Goal: Obtain resource: Download file/media

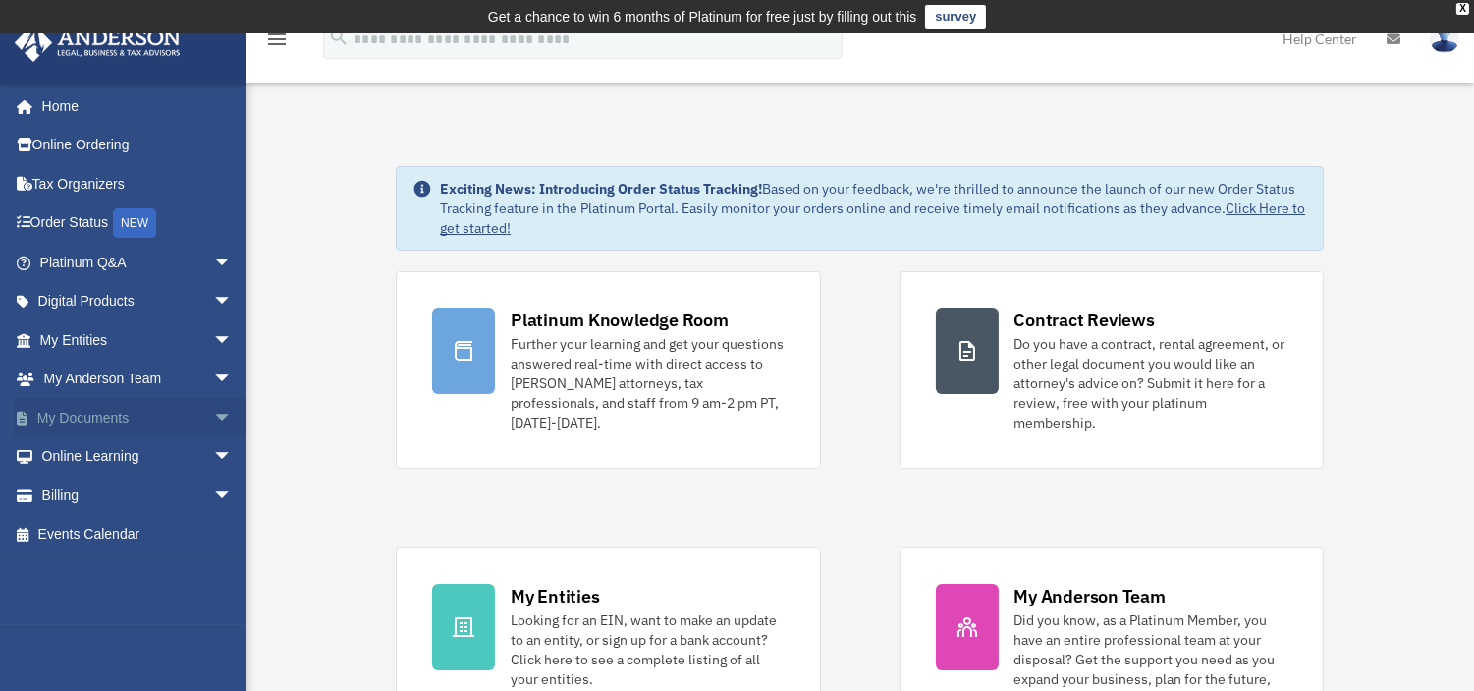
click at [213, 410] on span "arrow_drop_down" at bounding box center [232, 418] width 39 height 40
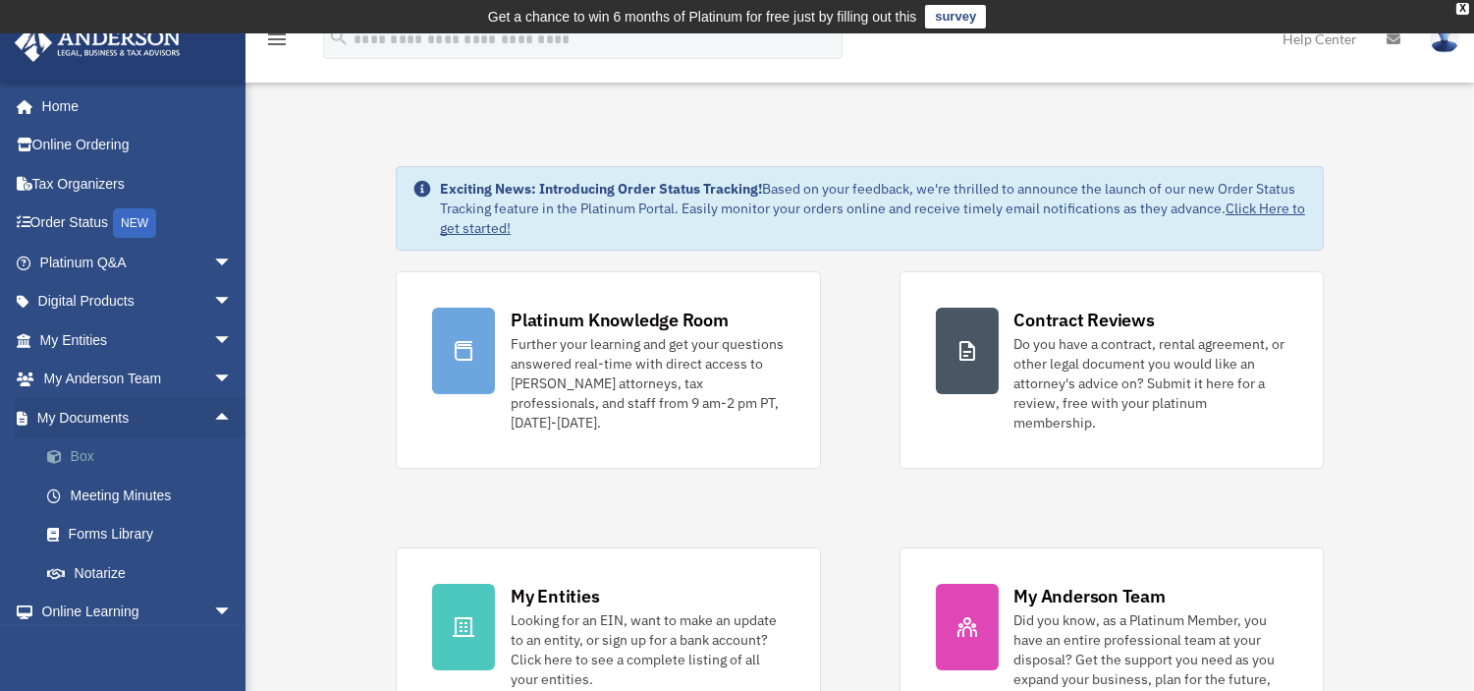
click at [99, 437] on link "Box" at bounding box center [145, 456] width 235 height 39
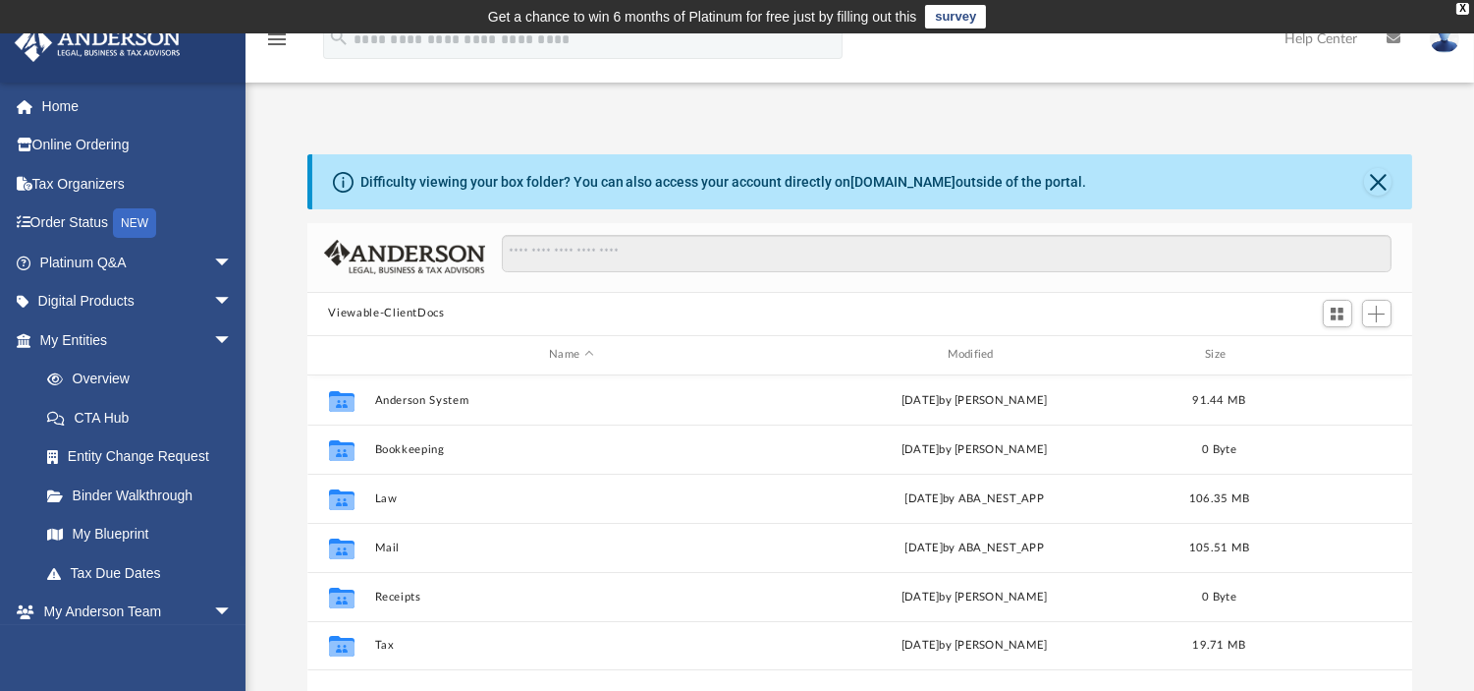
scroll to position [428, 1090]
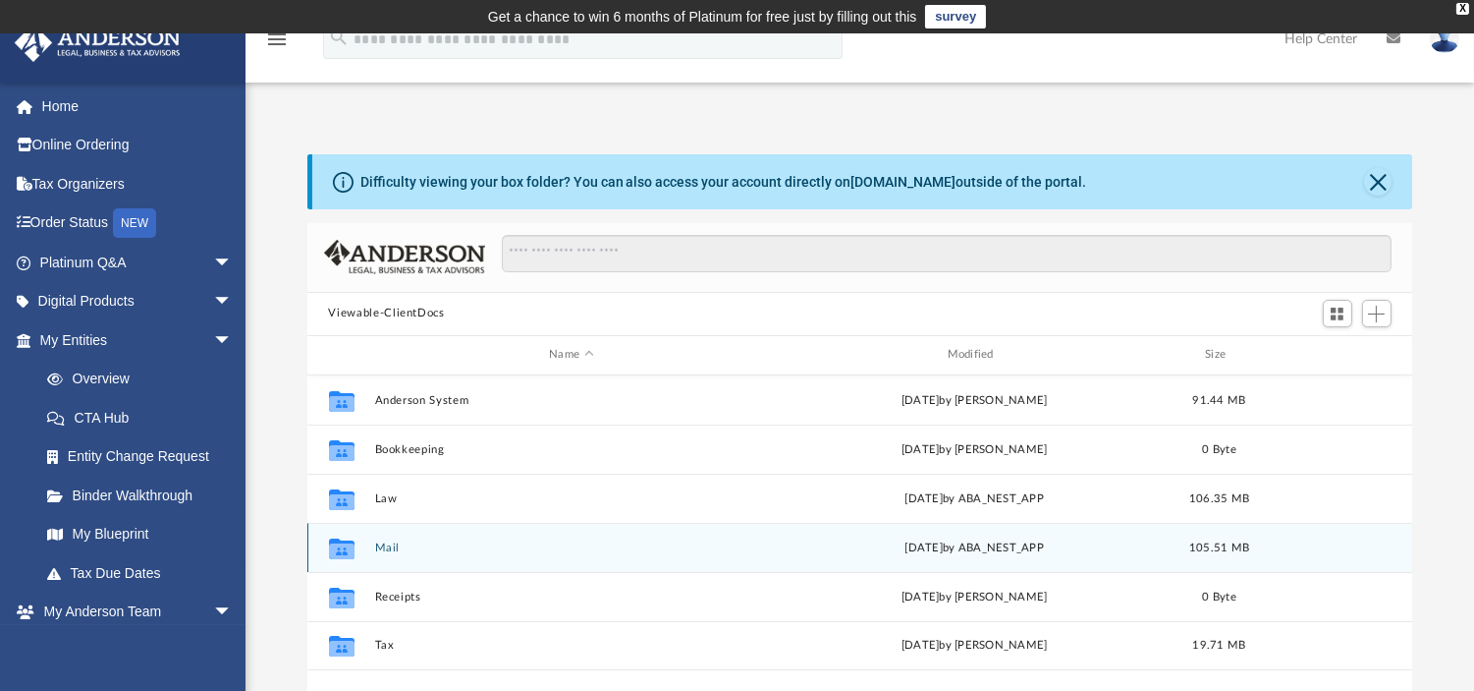
drag, startPoint x: 385, startPoint y: 556, endPoint x: 381, endPoint y: 545, distance: 11.5
click at [381, 545] on div "Collaborated Folder Mail [DATE] by ABA_NEST_APP 105.51 MB" at bounding box center [860, 547] width 1106 height 49
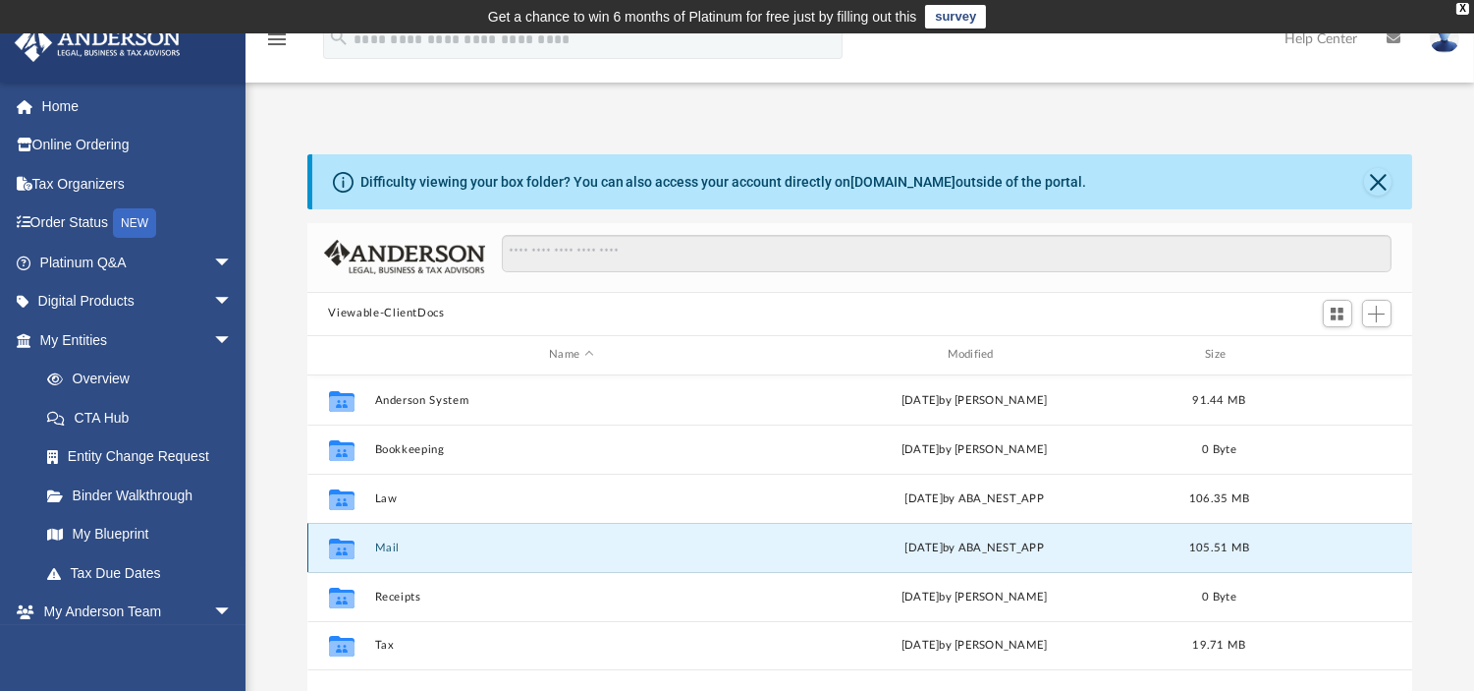
click at [381, 545] on button "Mail" at bounding box center [571, 546] width 394 height 13
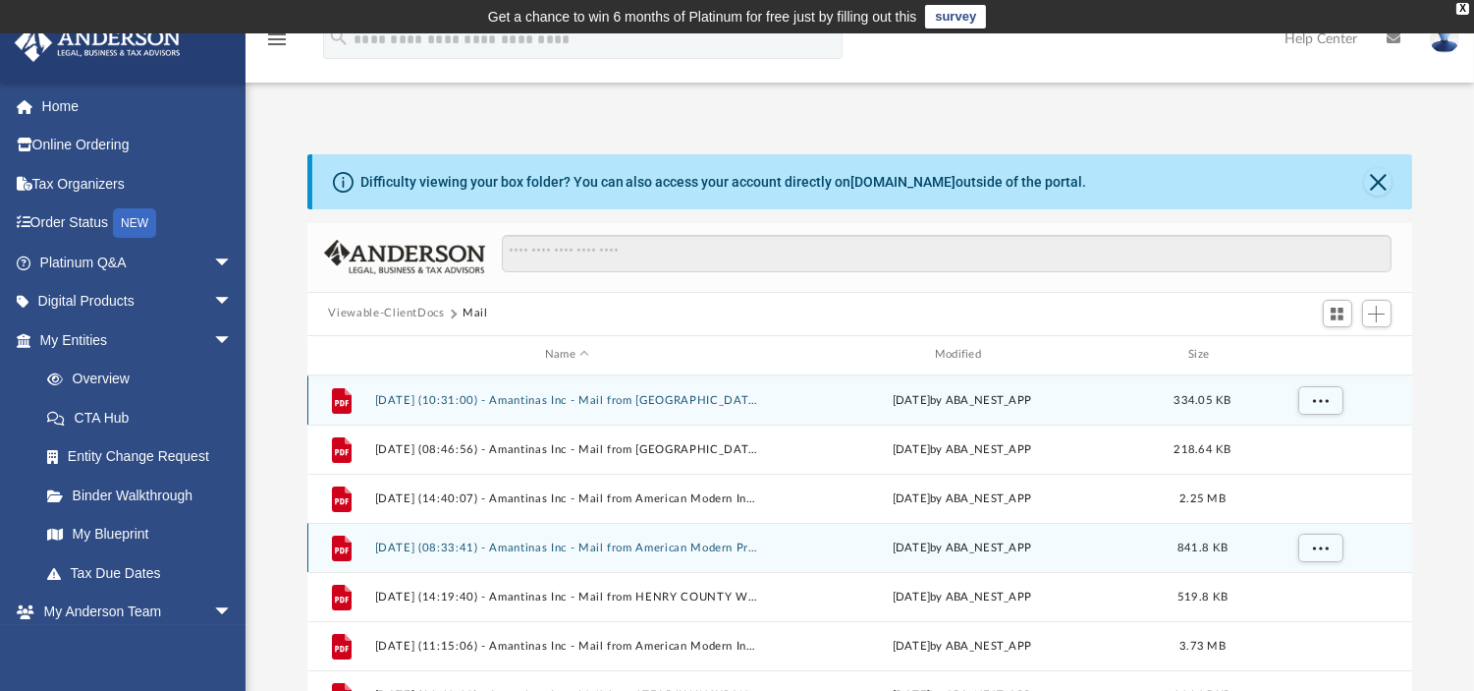
scroll to position [368, 1090]
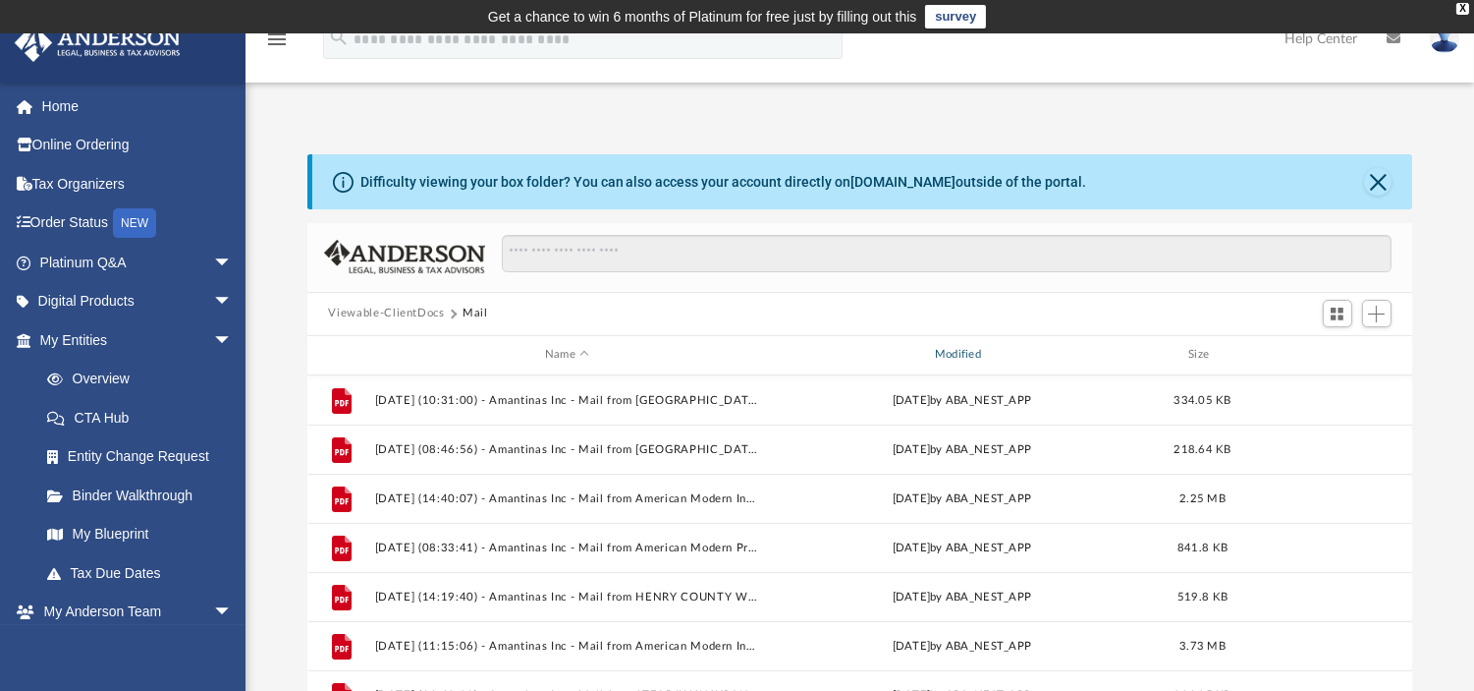
click at [982, 349] on div "Modified" at bounding box center [961, 355] width 386 height 18
click at [987, 351] on span "Modified" at bounding box center [987, 355] width 8 height 8
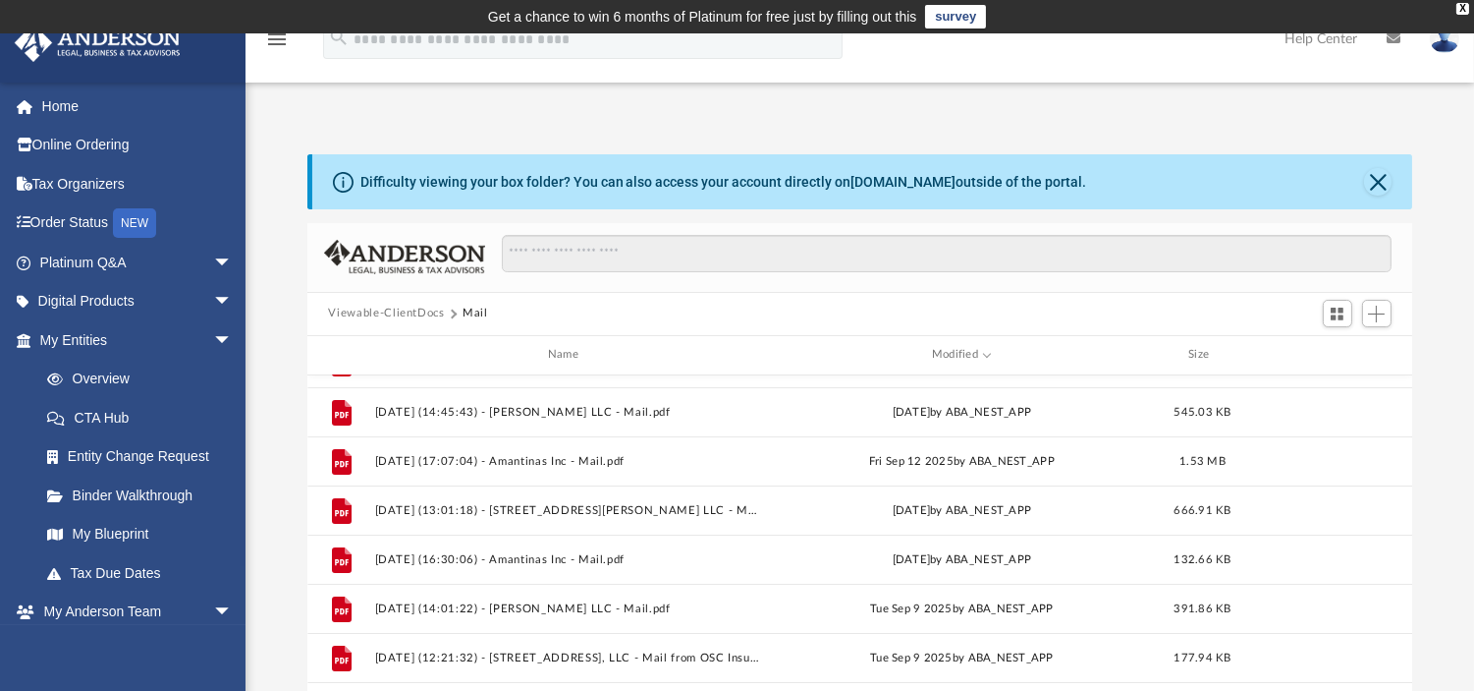
scroll to position [0, 0]
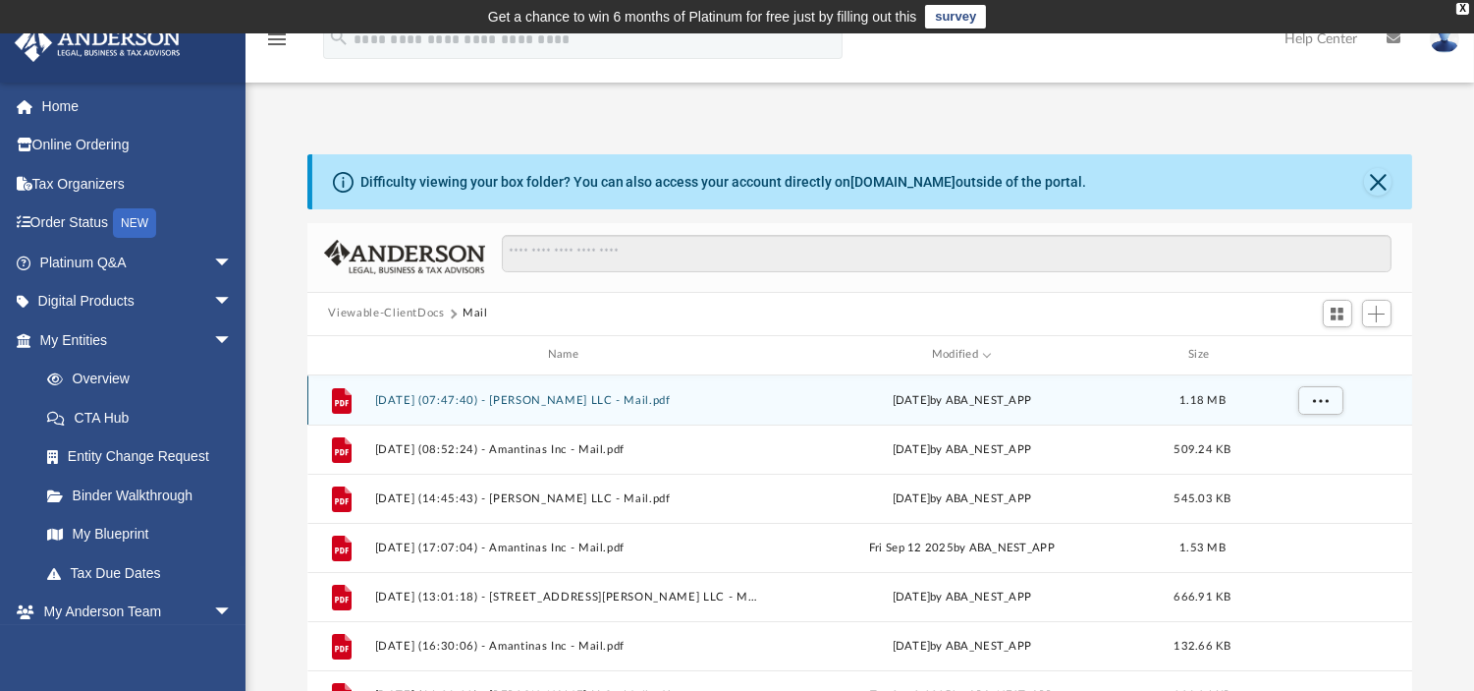
click at [562, 397] on button "[DATE] (07:47:40) - [PERSON_NAME] LLC - Mail.pdf" at bounding box center [567, 399] width 386 height 13
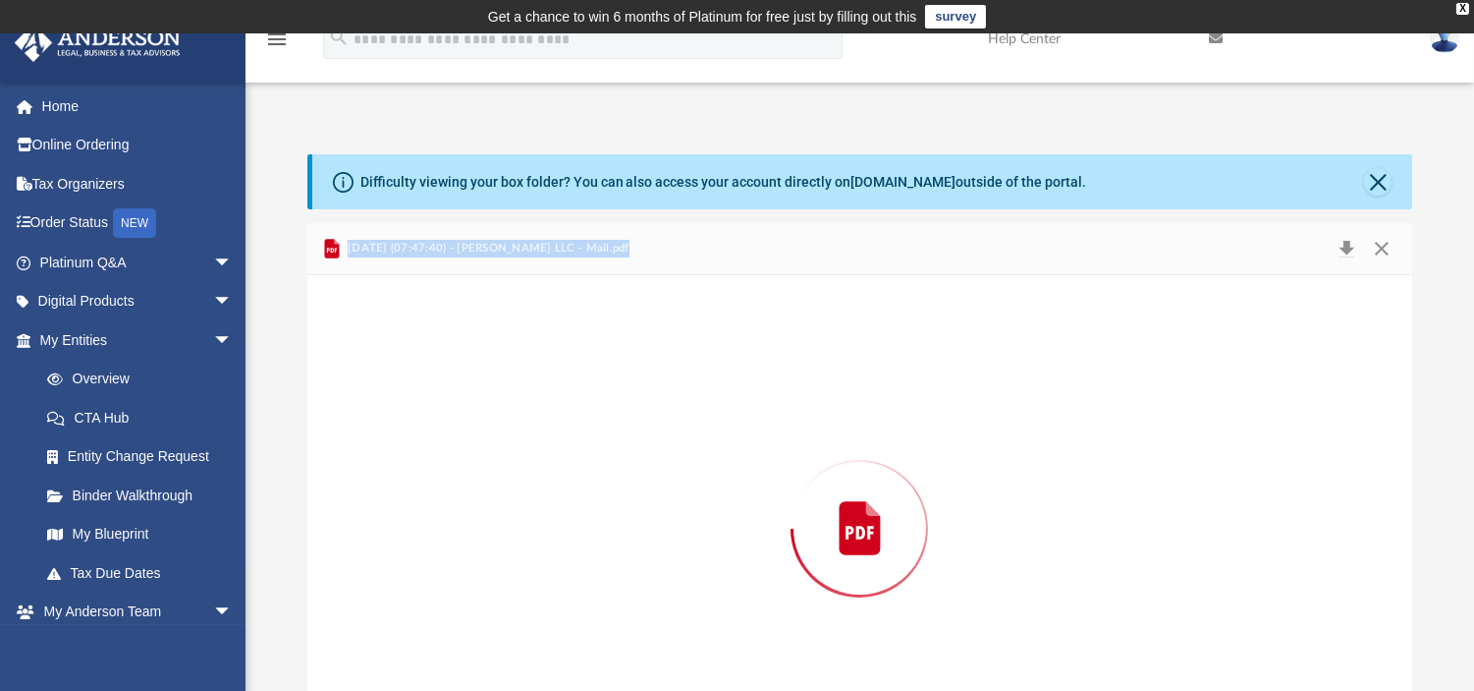
scroll to position [90, 0]
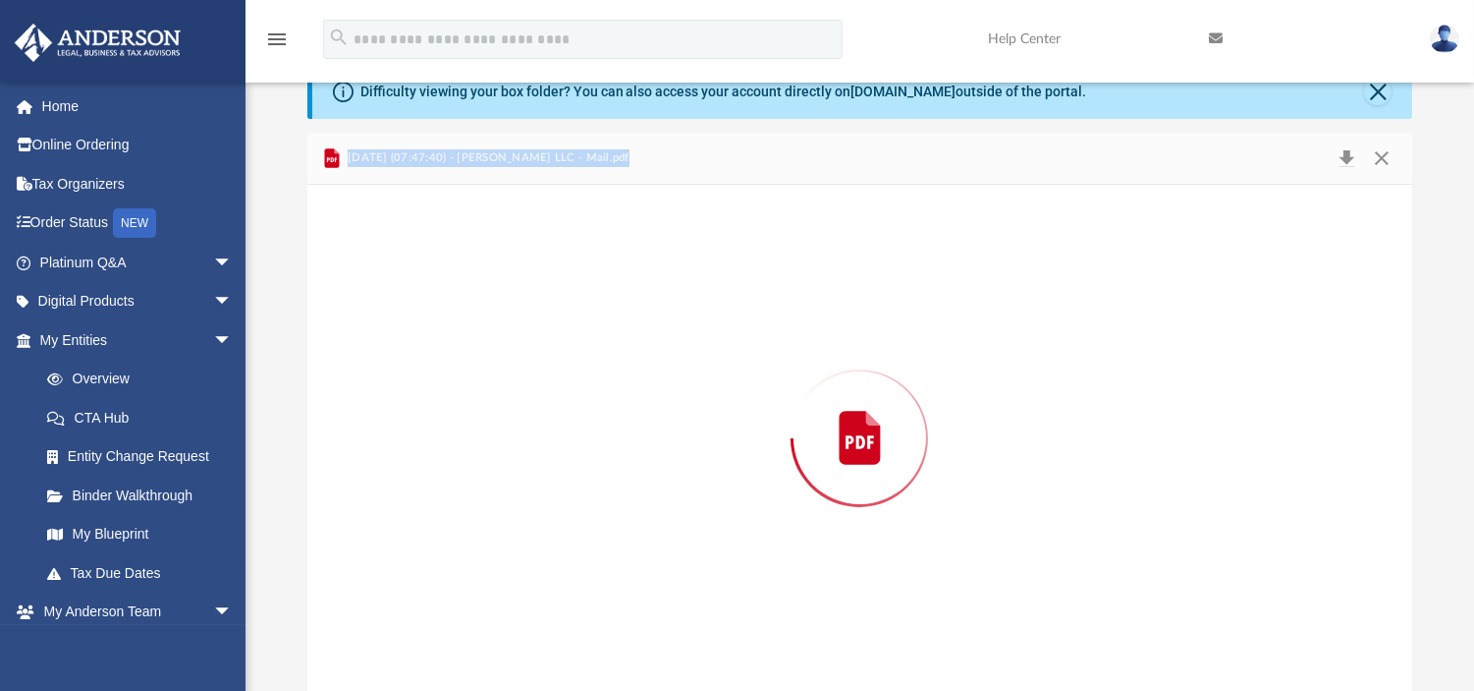
click at [562, 397] on div "Preview" at bounding box center [860, 438] width 1106 height 507
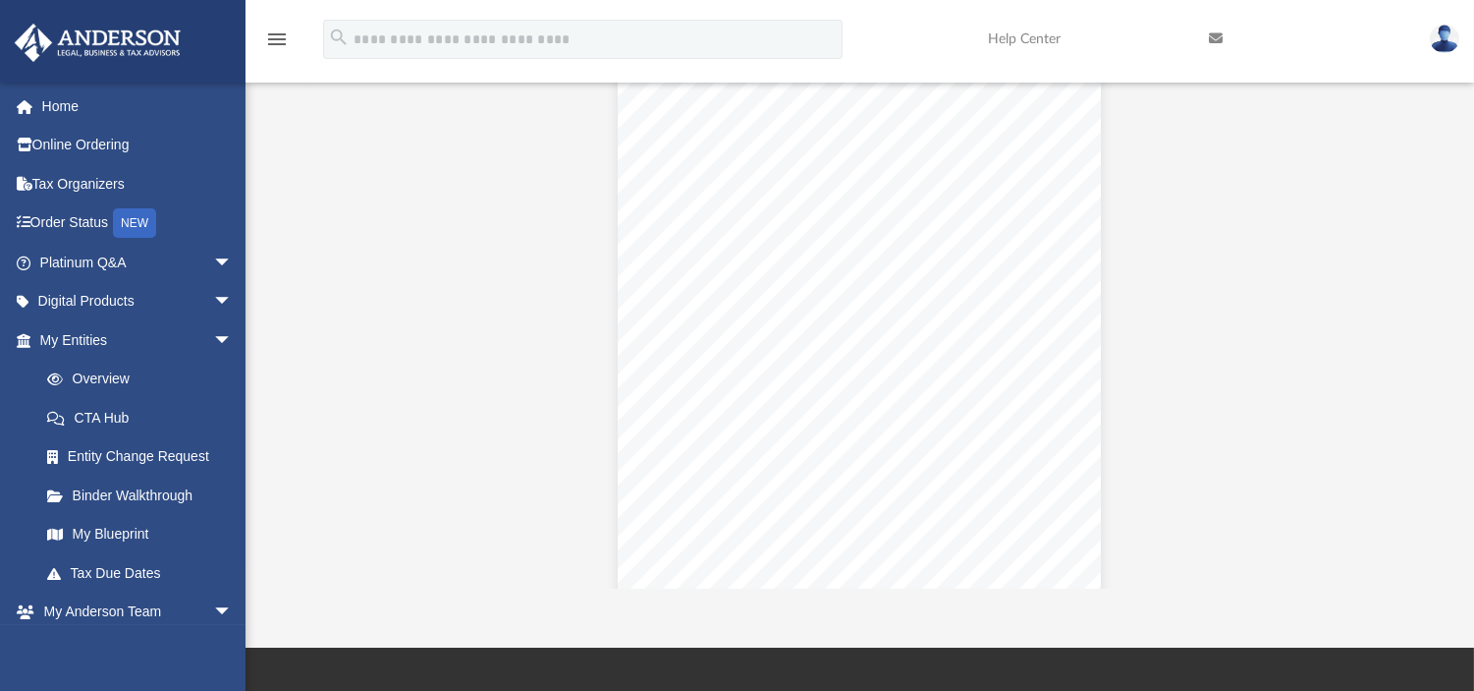
scroll to position [8140, 0]
